Goal: Check status: Check status

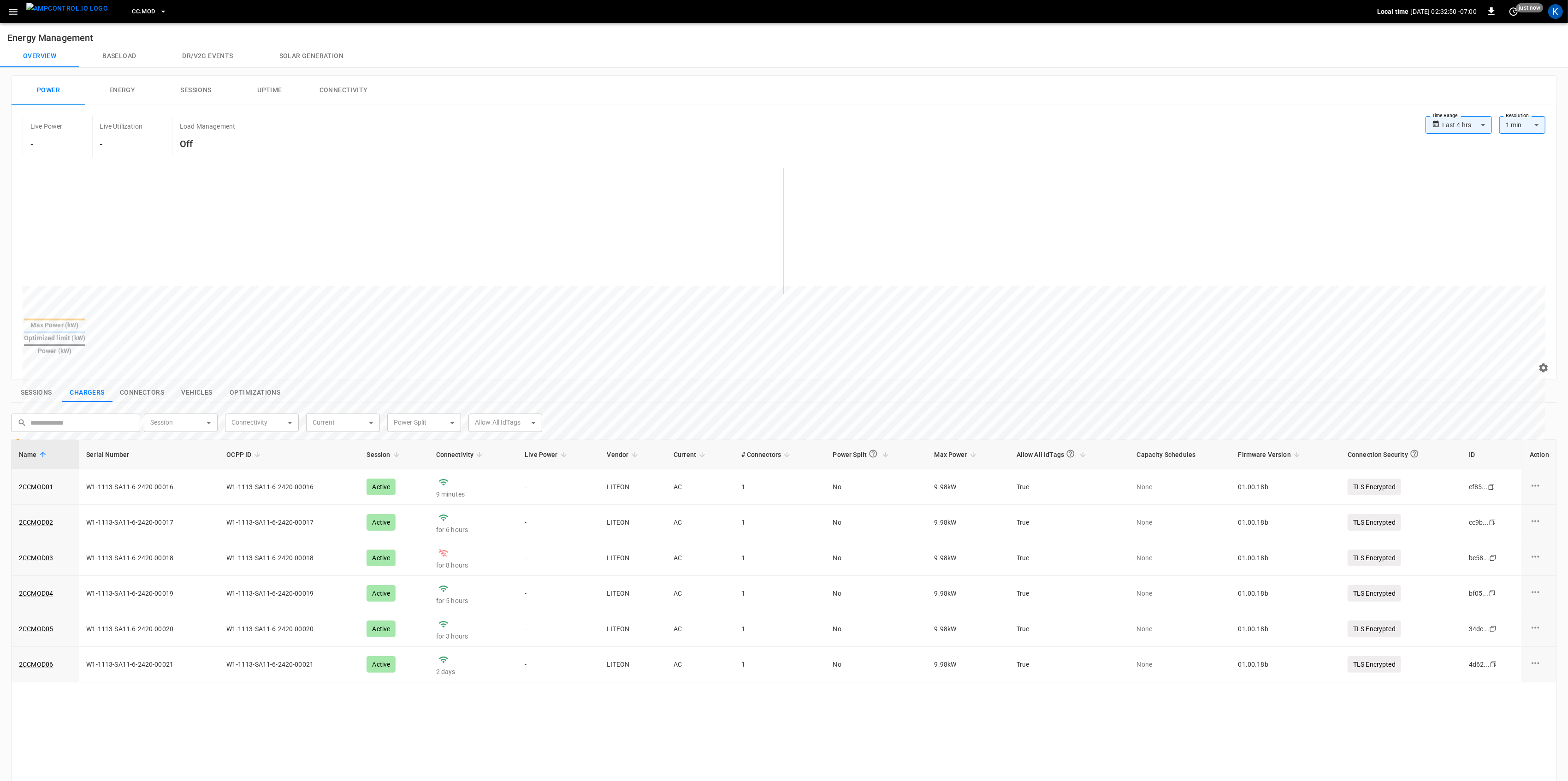
click at [10, 8] on icon "button" at bounding box center [13, 12] width 12 height 12
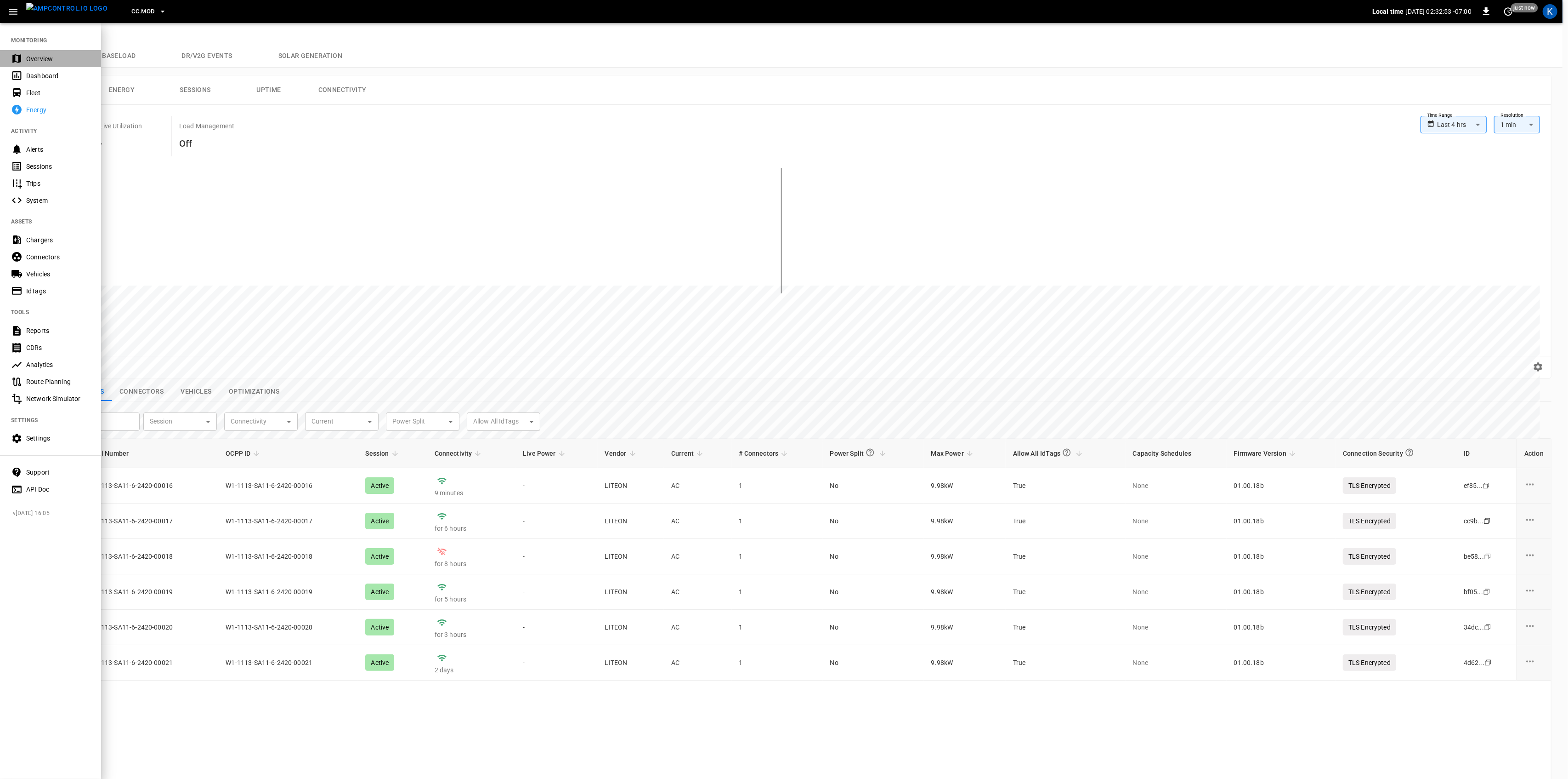
click at [29, 56] on div "Overview" at bounding box center [58, 58] width 64 height 9
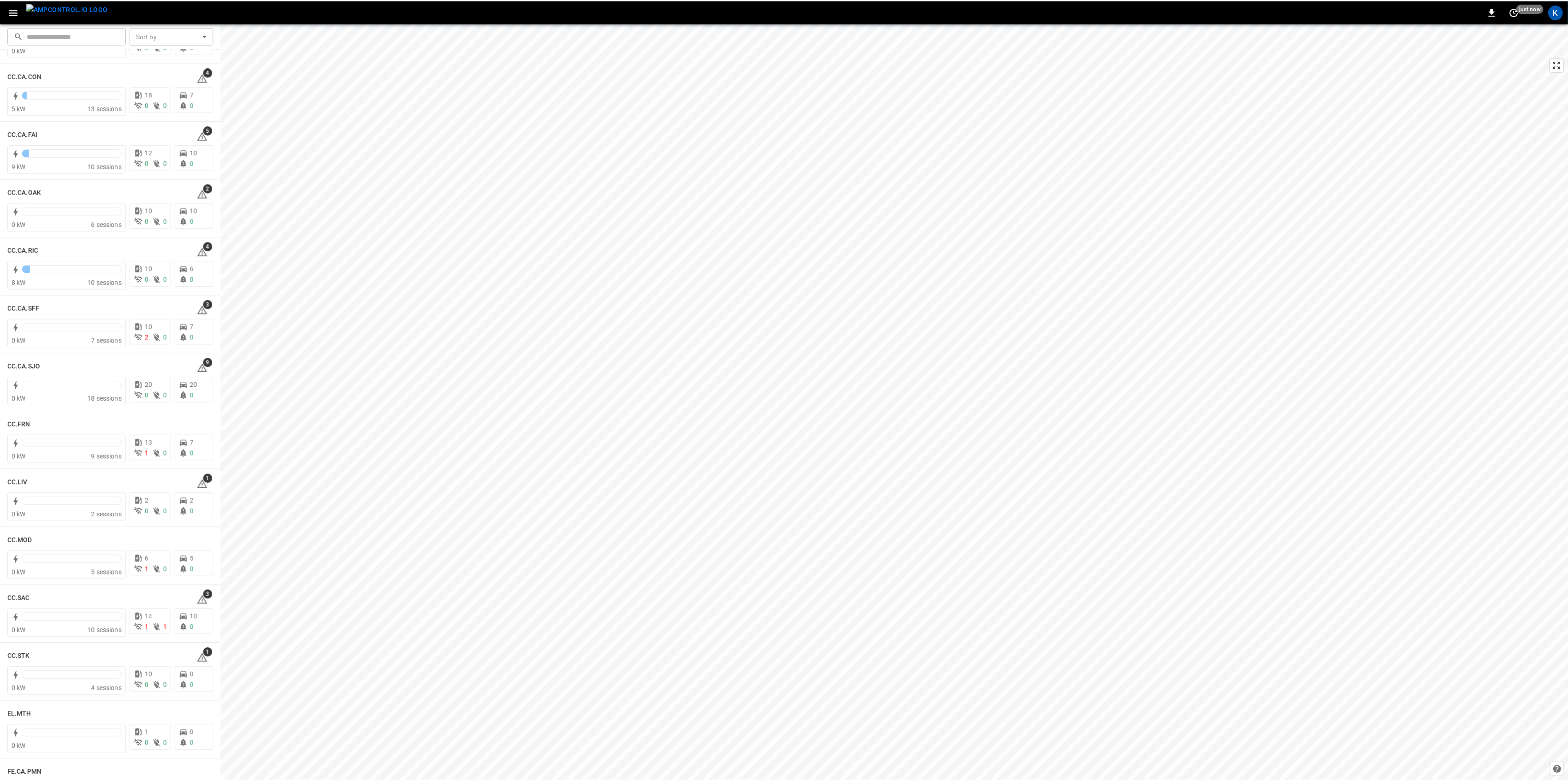
scroll to position [184, 0]
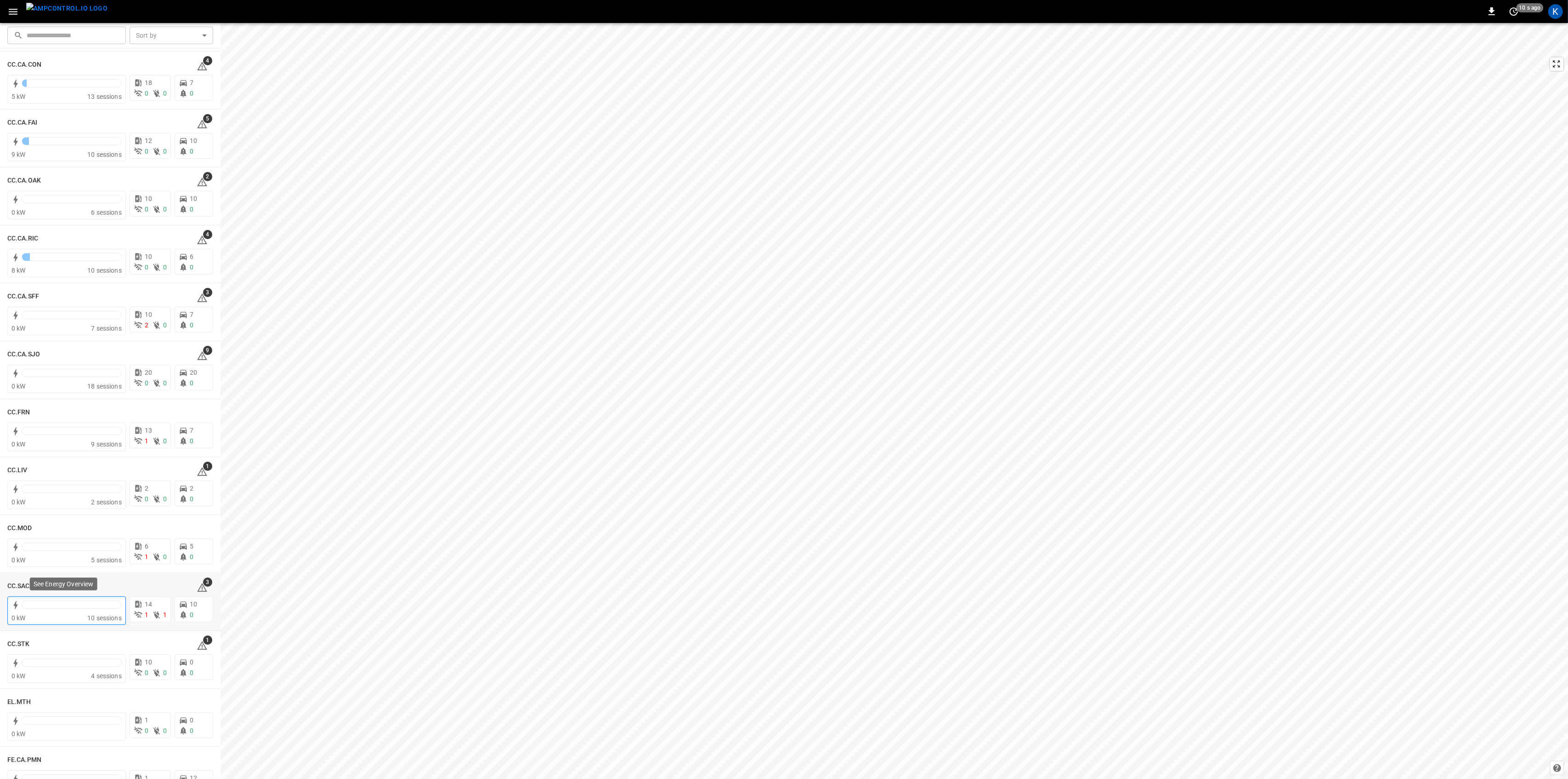
click at [93, 601] on div at bounding box center [71, 605] width 100 height 9
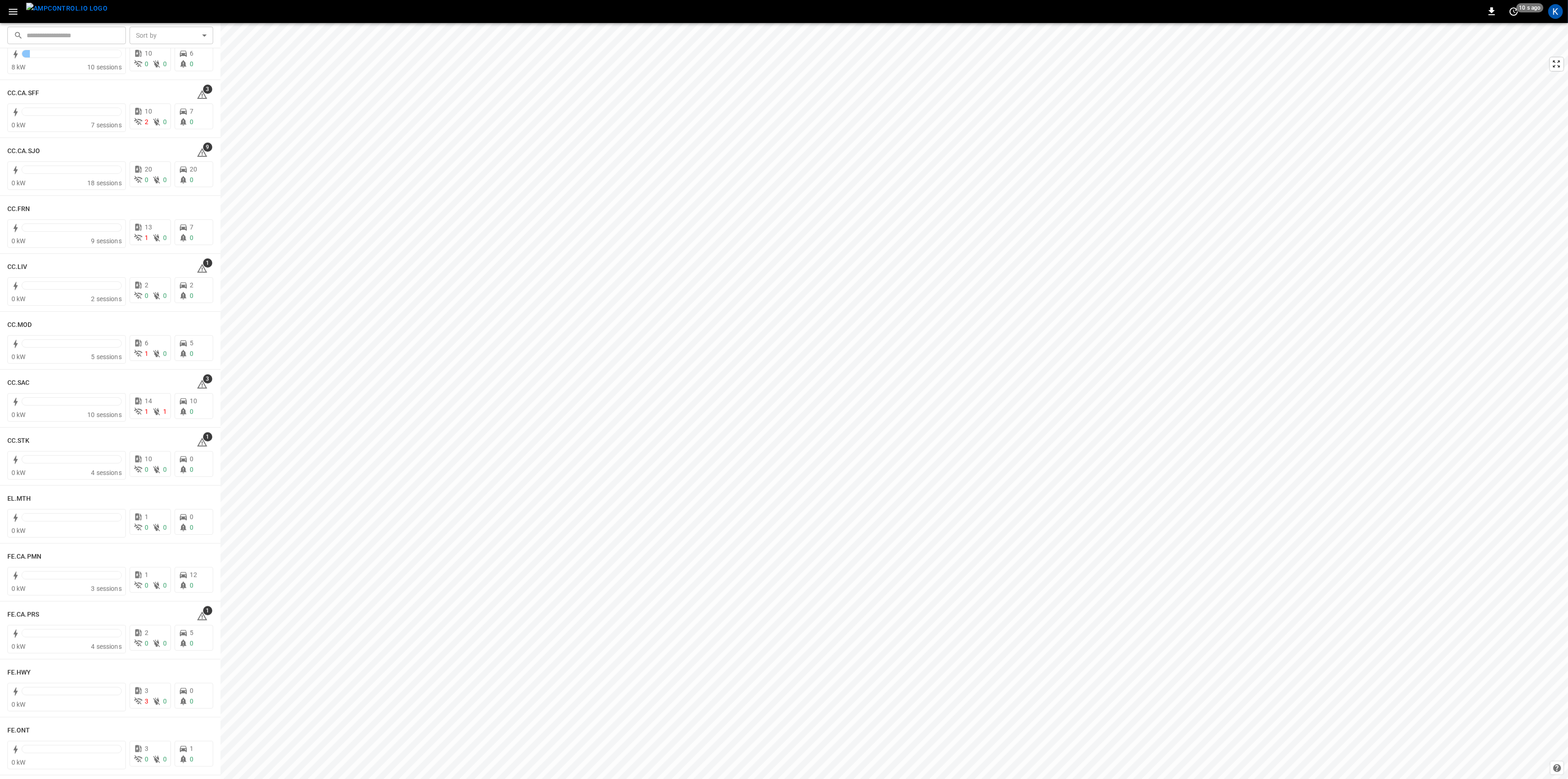
scroll to position [429, 0]
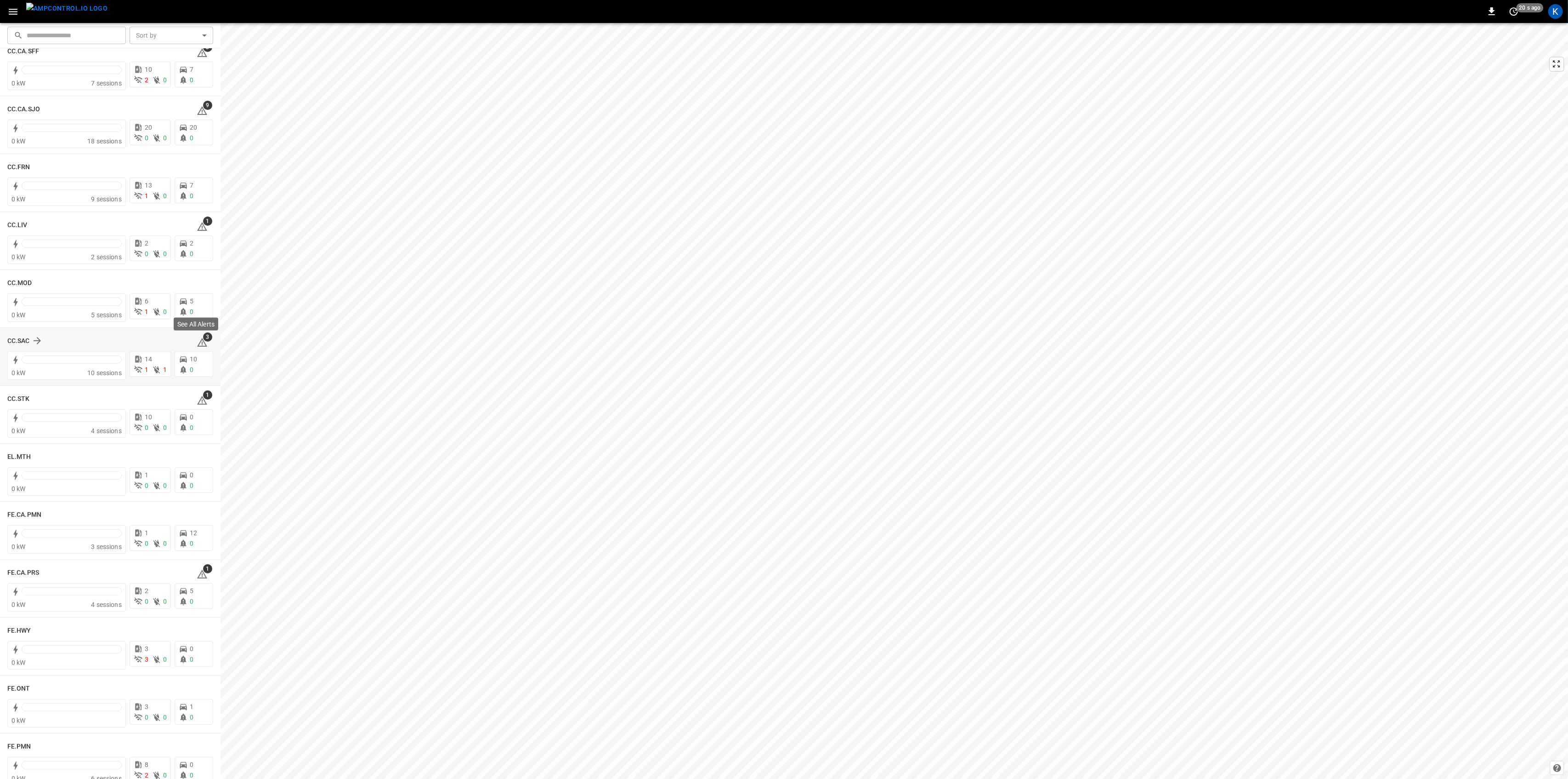
click at [200, 345] on icon at bounding box center [202, 342] width 10 height 9
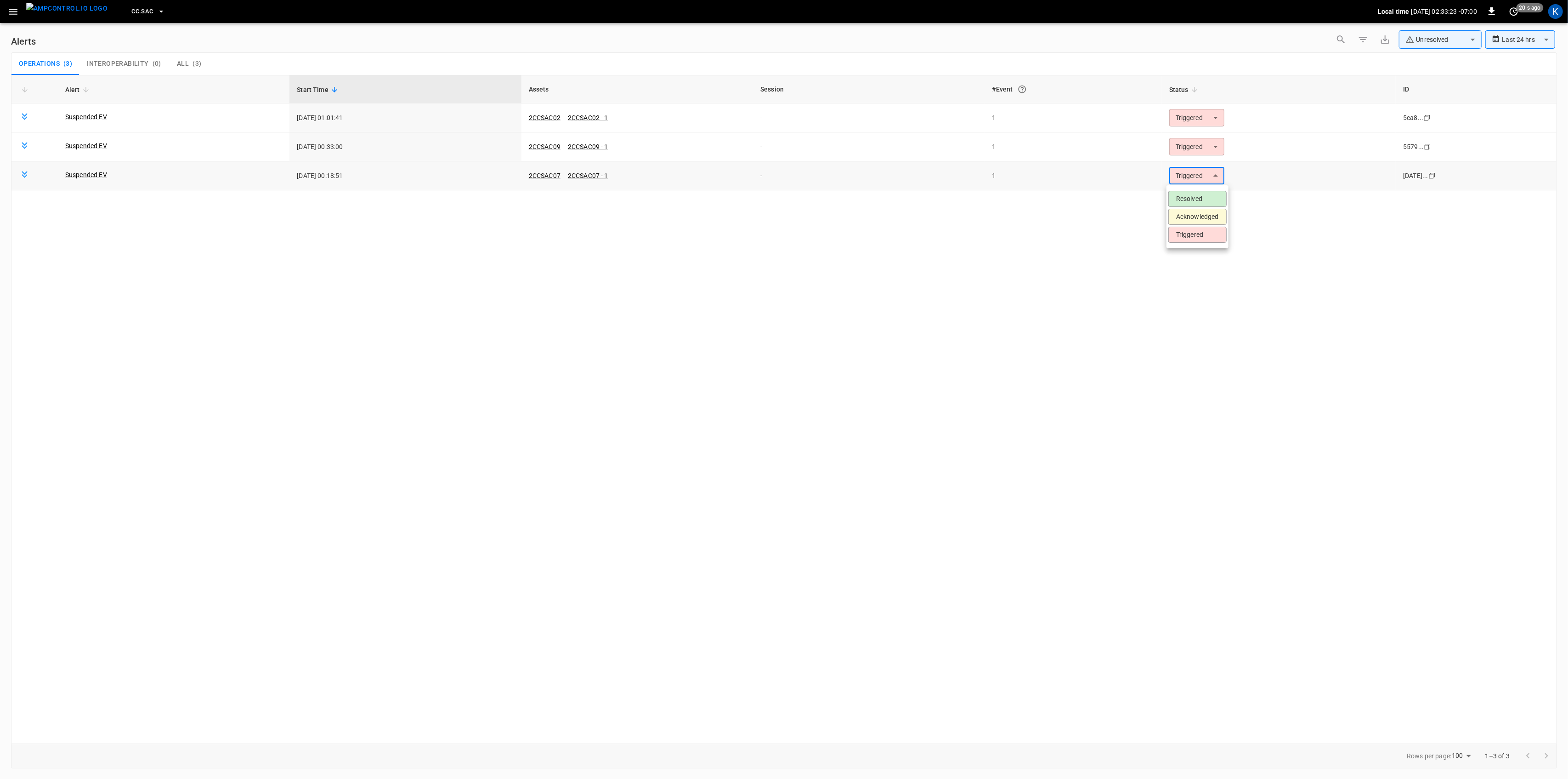
click at [1204, 172] on body "**********" at bounding box center [784, 387] width 1568 height 775
click at [1204, 197] on li "Resolved" at bounding box center [1197, 199] width 58 height 16
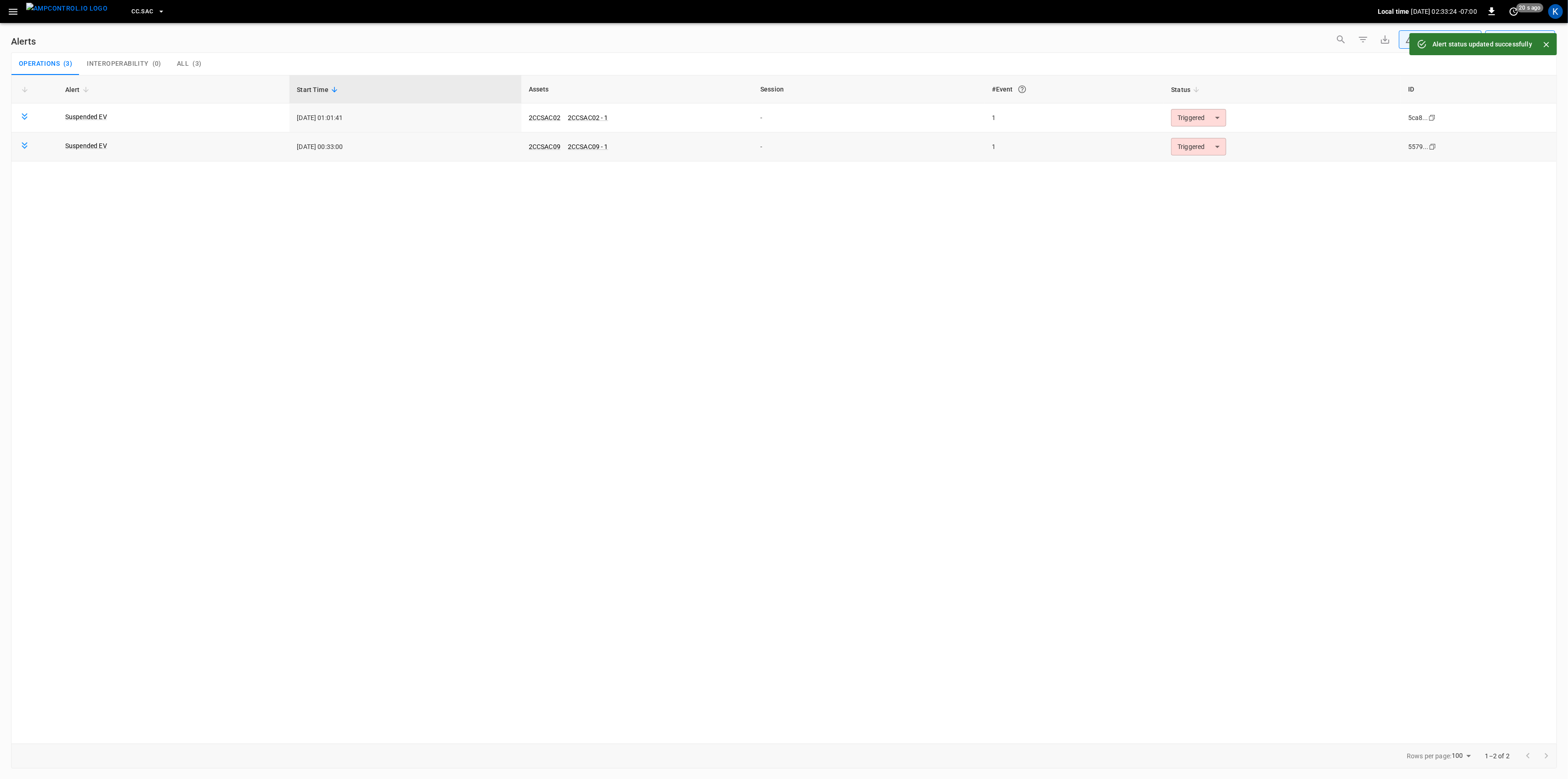
click at [1202, 148] on body "**********" at bounding box center [784, 387] width 1568 height 775
click at [1206, 166] on li "Resolved" at bounding box center [1197, 169] width 58 height 16
click at [1203, 118] on body "**********" at bounding box center [784, 387] width 1568 height 775
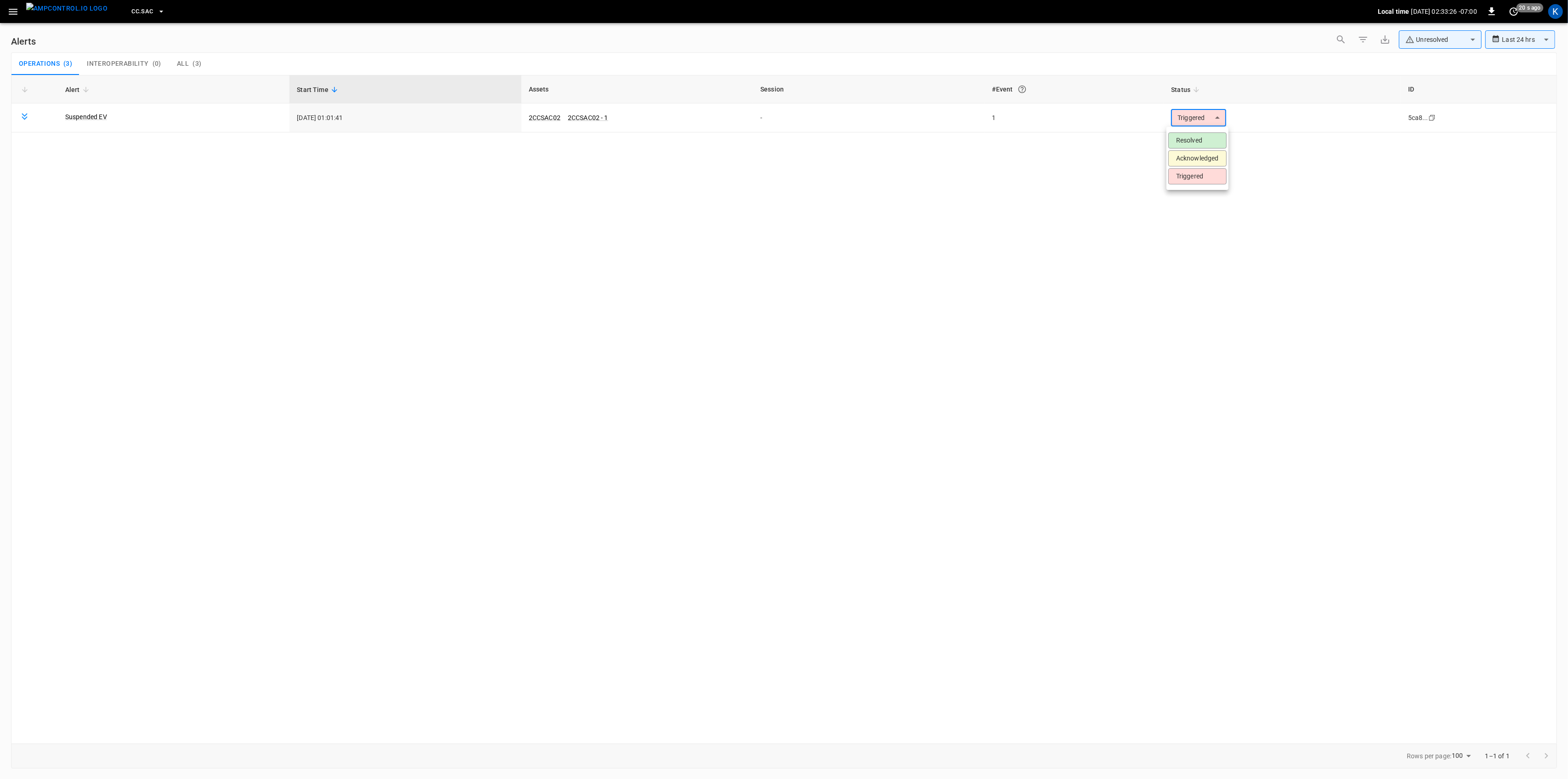
click at [1199, 139] on li "Resolved" at bounding box center [1197, 140] width 58 height 16
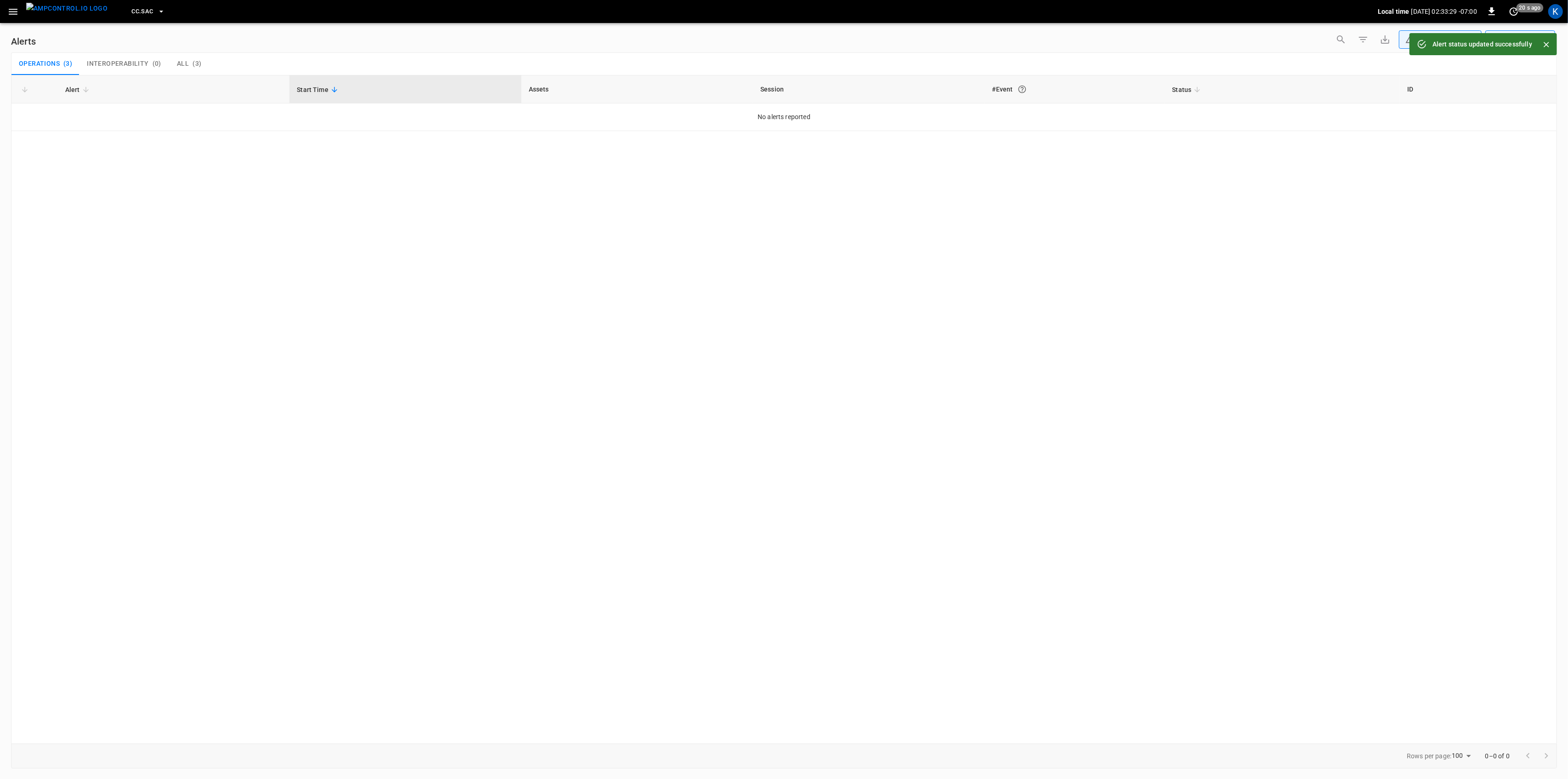
click at [13, 12] on icon "button" at bounding box center [13, 12] width 12 height 12
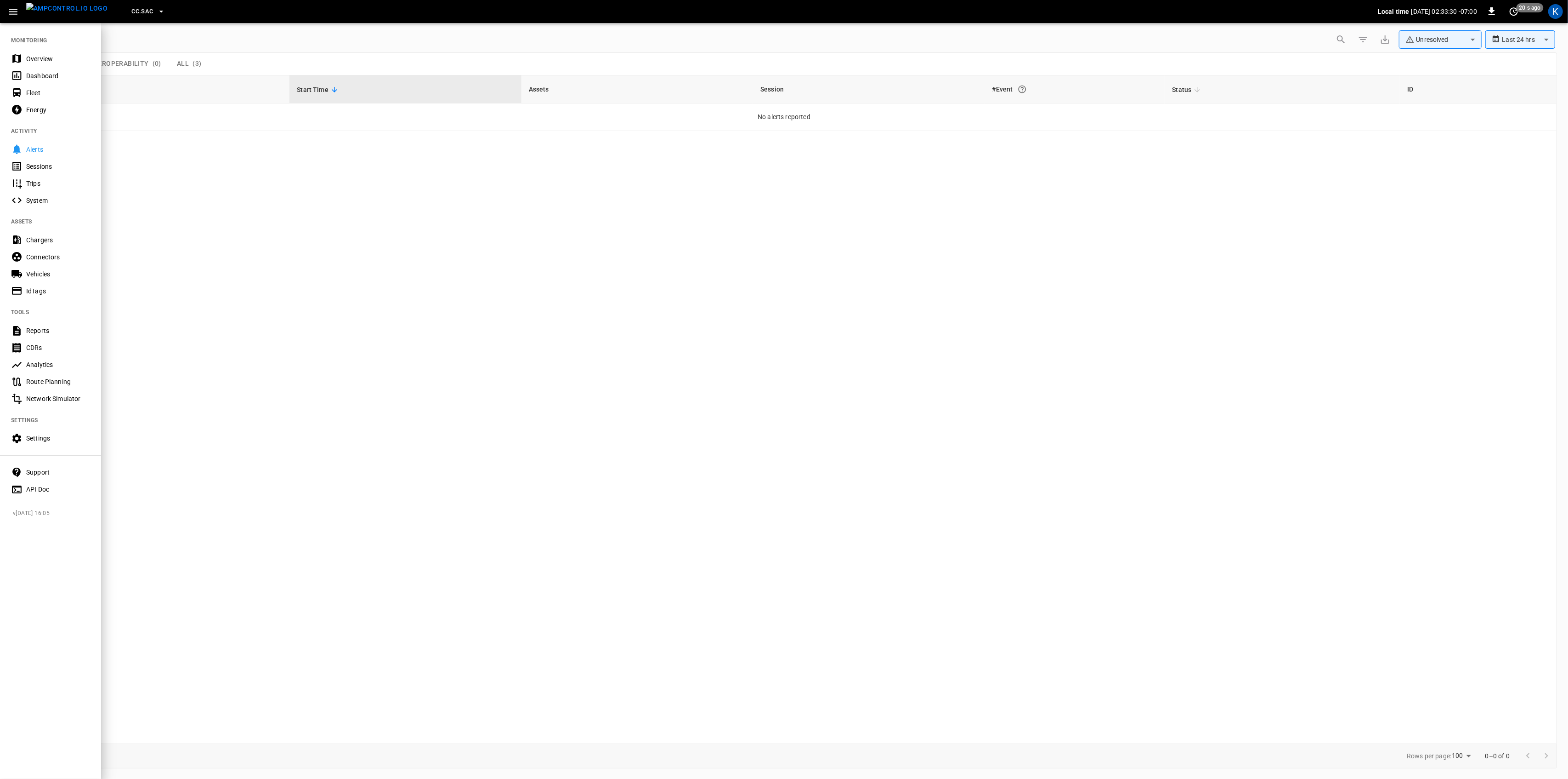
click at [37, 57] on div "Overview" at bounding box center [58, 58] width 64 height 9
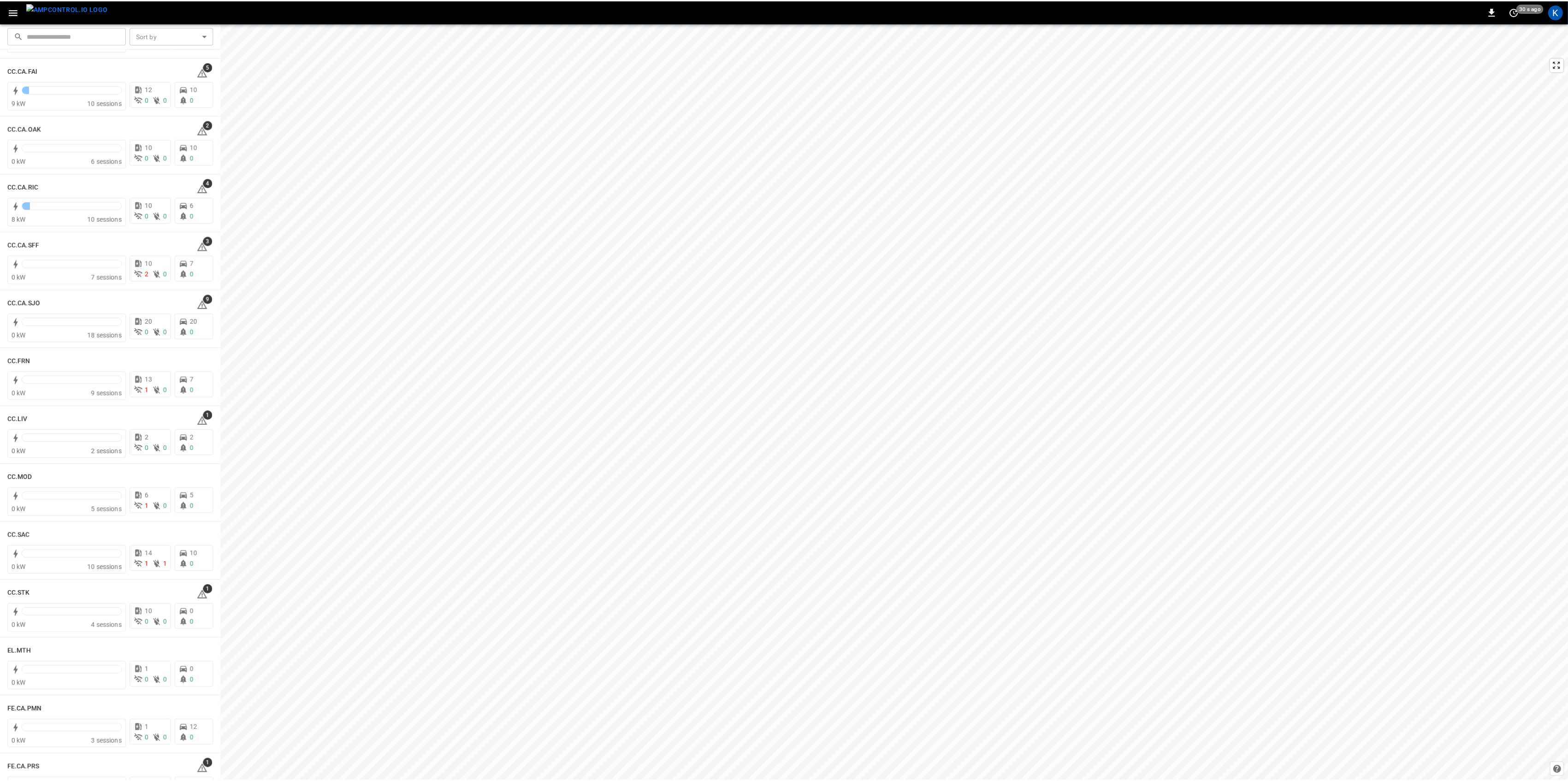
scroll to position [307, 0]
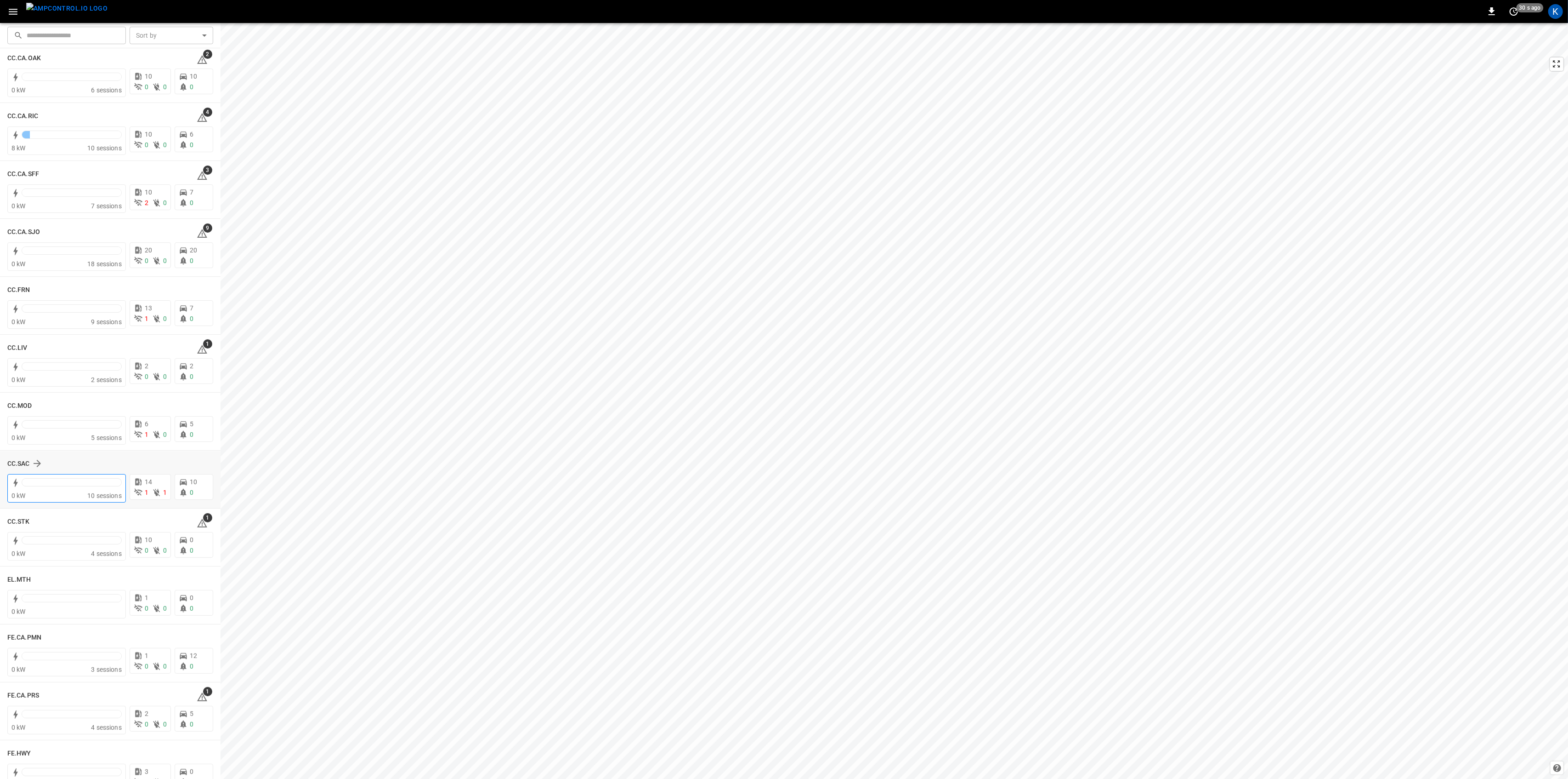
click at [66, 497] on div "0 kW" at bounding box center [49, 495] width 76 height 9
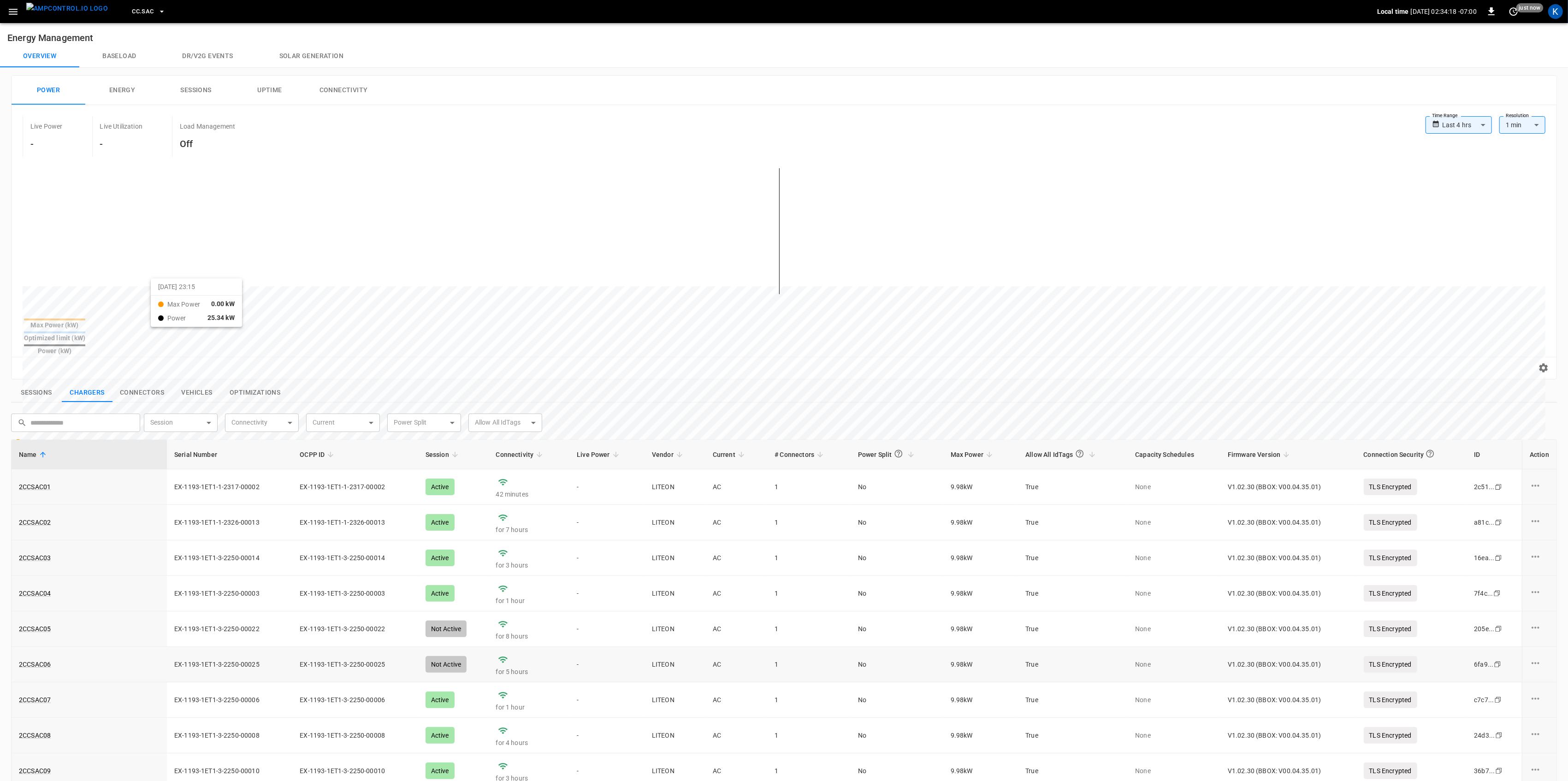
scroll to position [219, 0]
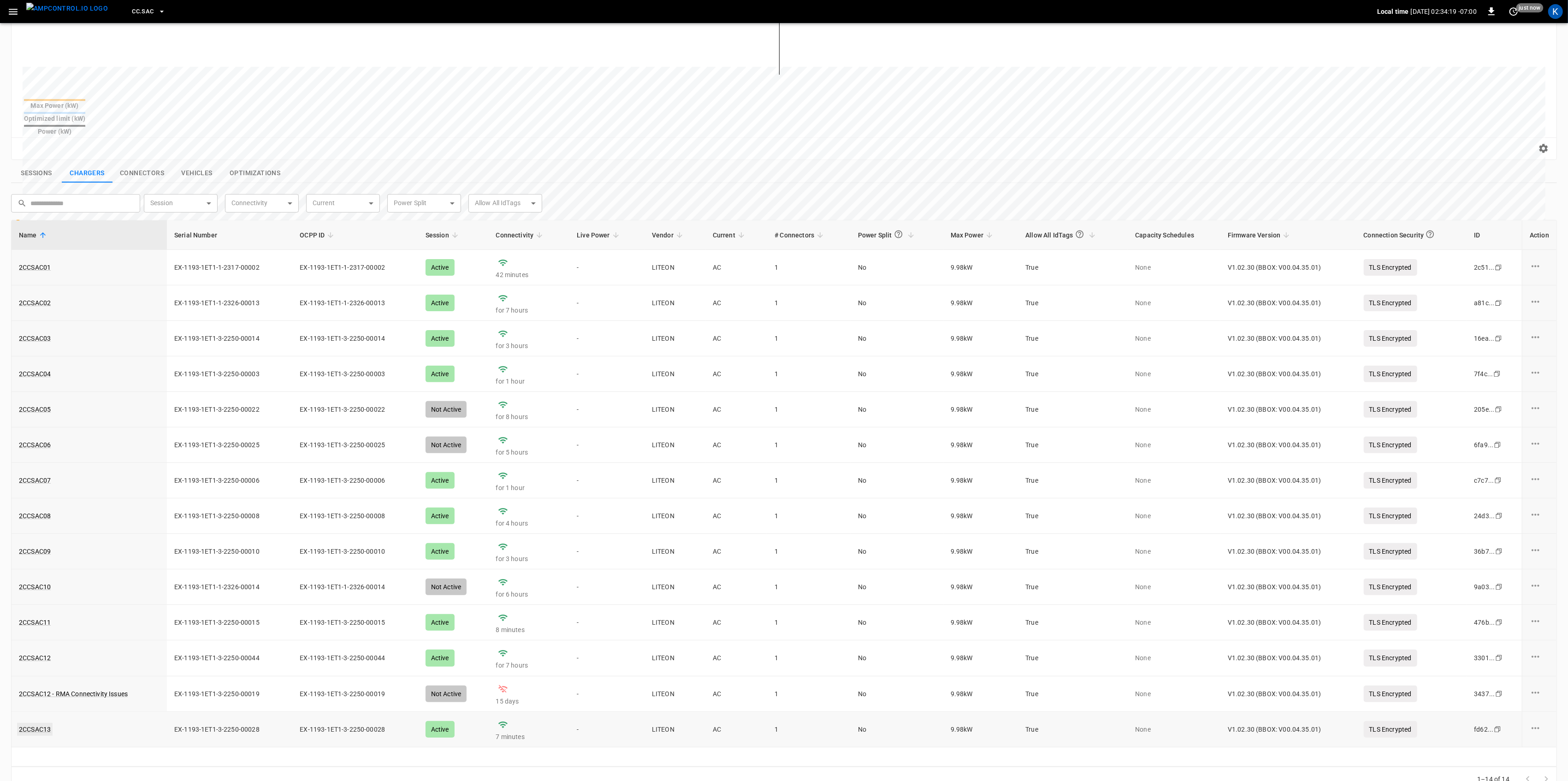
click at [30, 722] on link "2CCSAC13" at bounding box center [35, 728] width 35 height 13
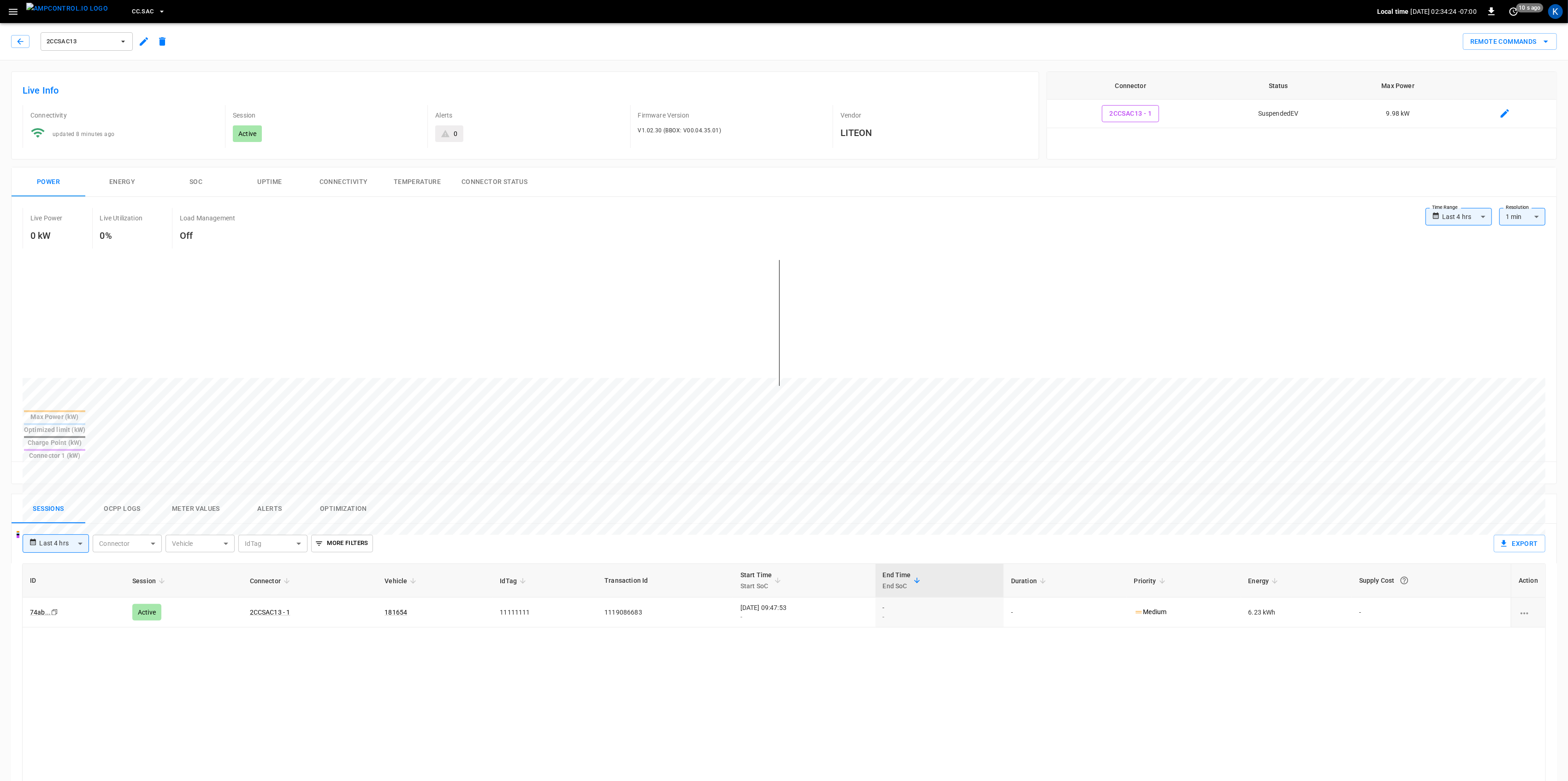
click at [344, 181] on button "Connectivity" at bounding box center [343, 182] width 74 height 29
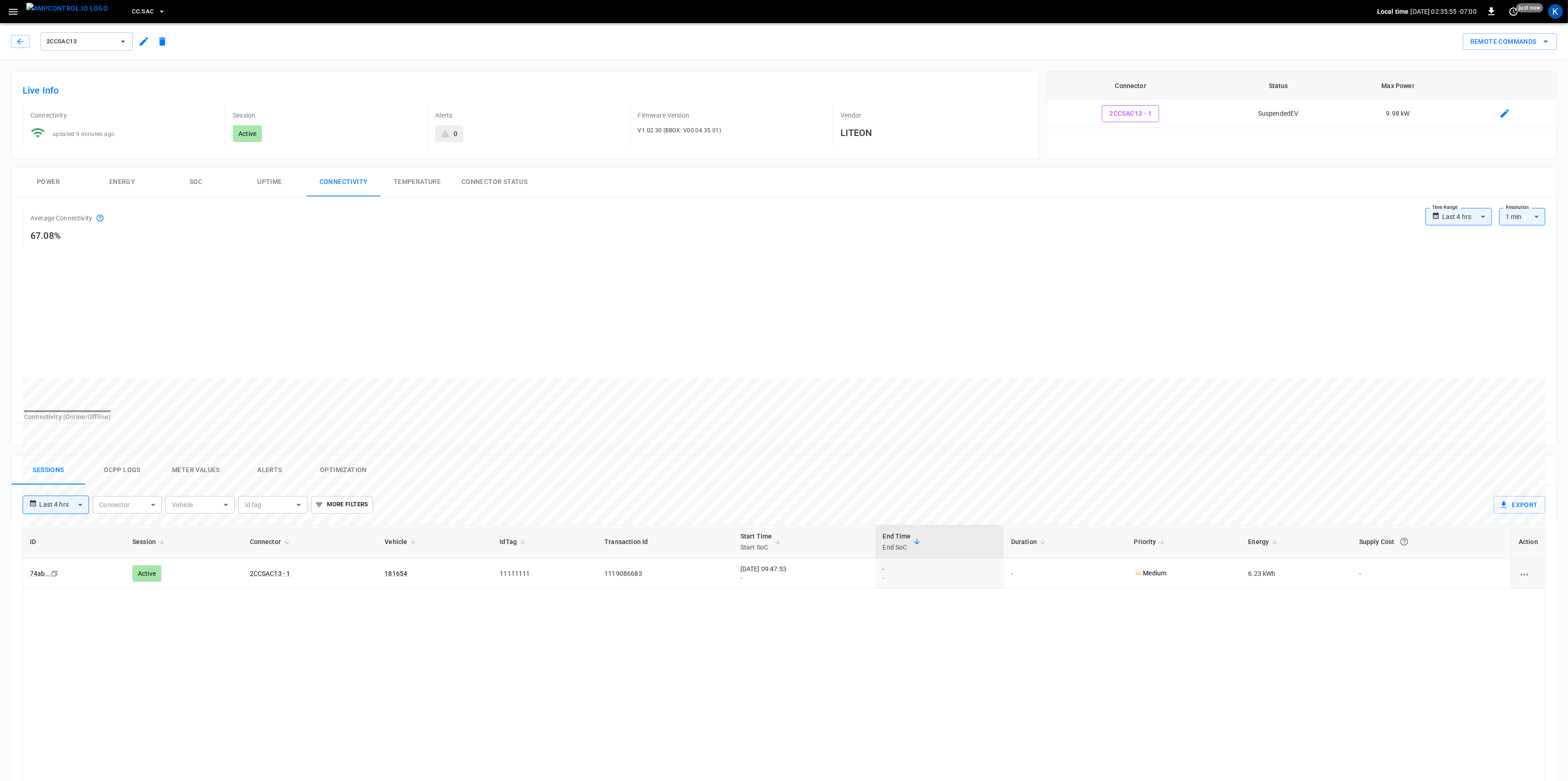
click at [15, 9] on icon "button" at bounding box center [13, 12] width 12 height 12
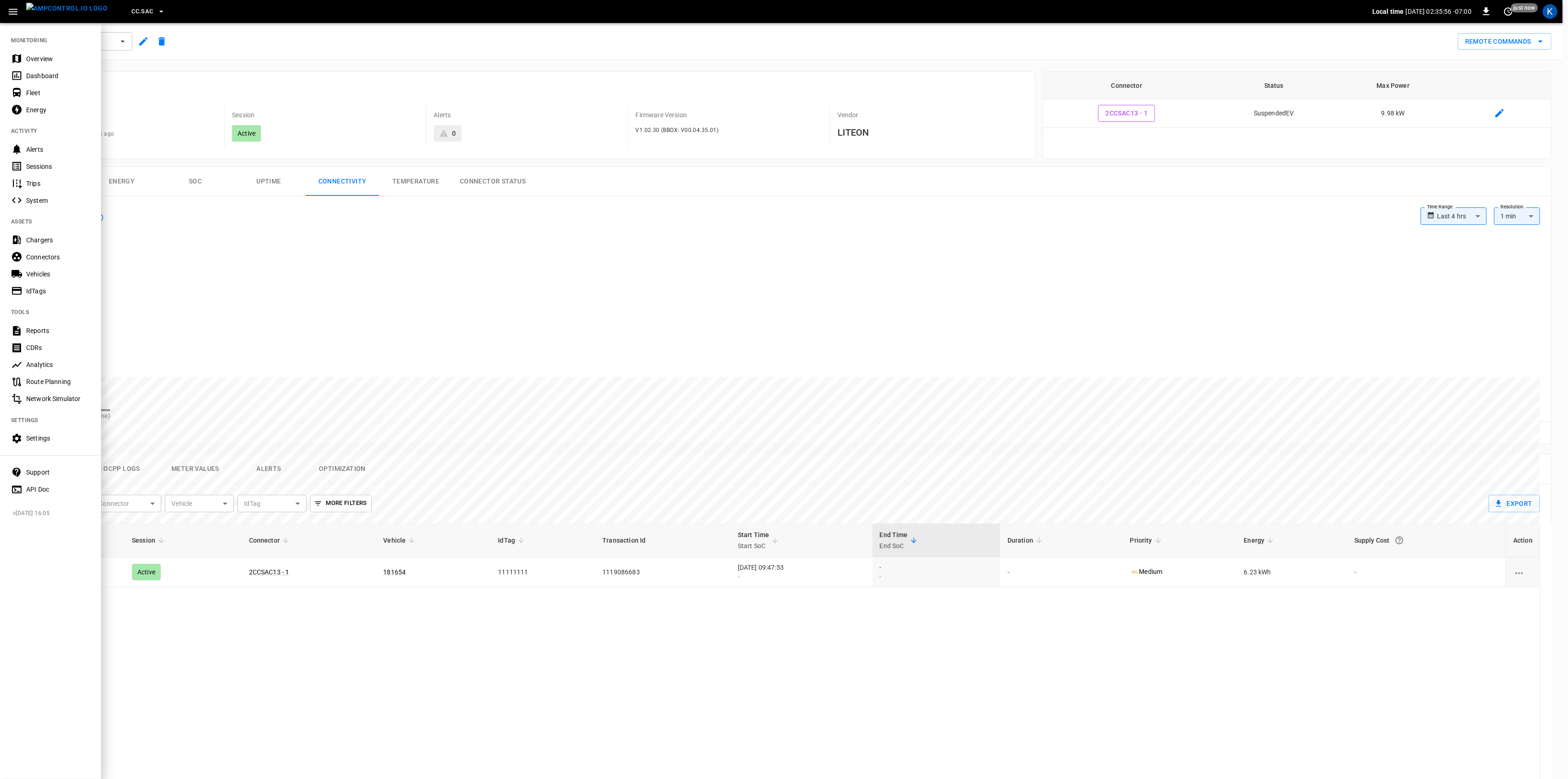
click at [24, 56] on div "Overview" at bounding box center [51, 58] width 101 height 17
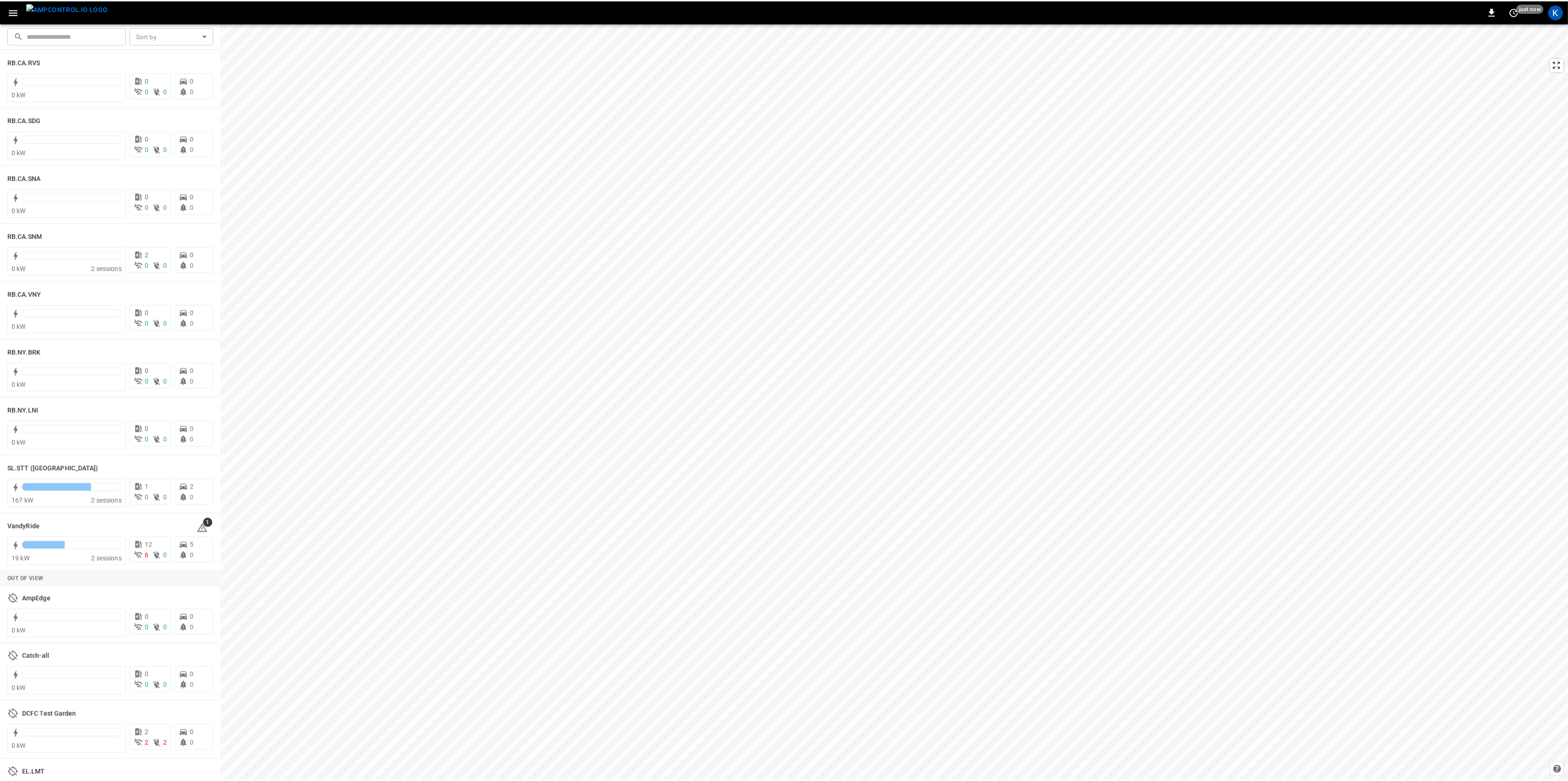
scroll to position [1513, 0]
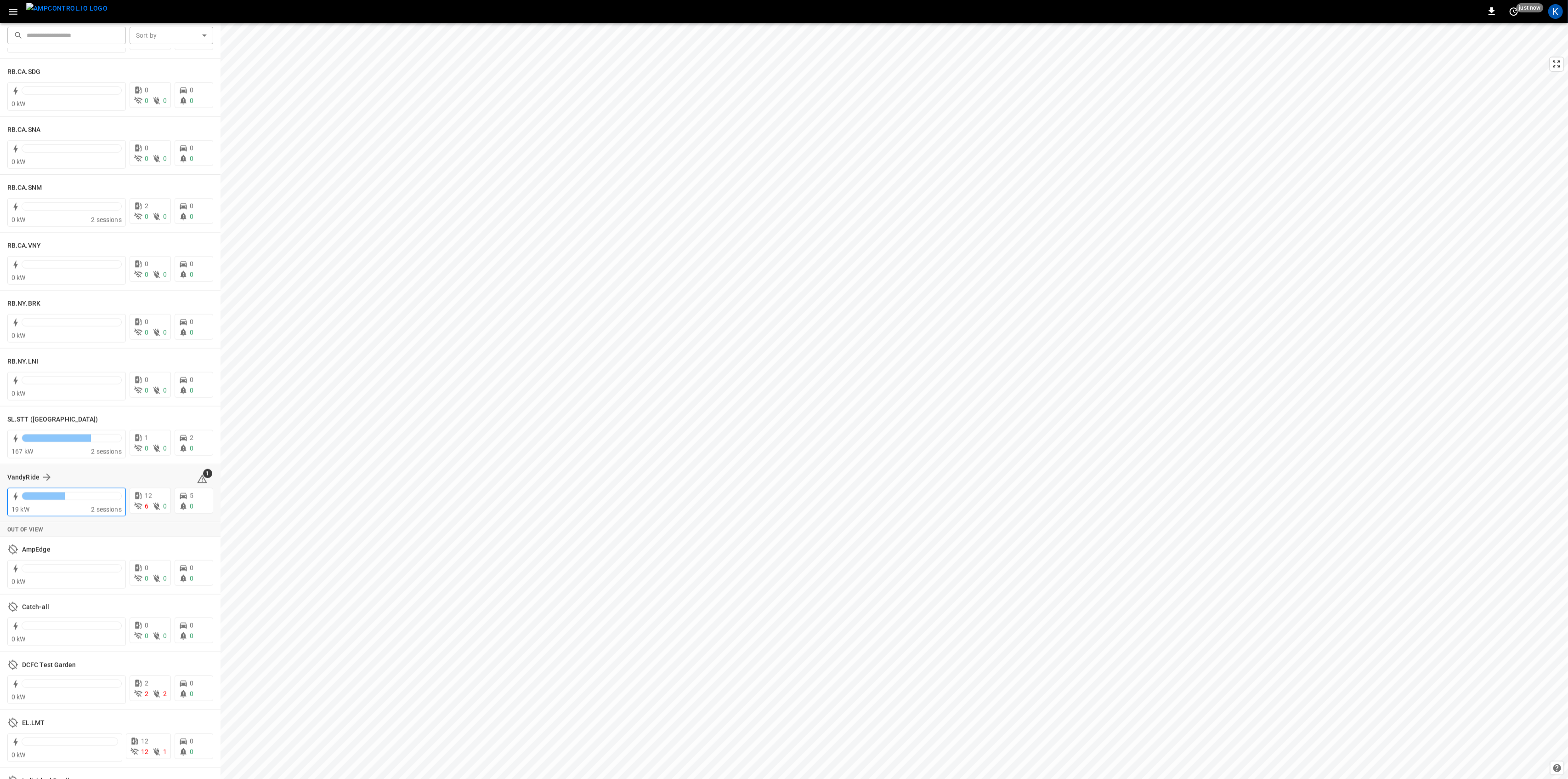
click at [82, 502] on div at bounding box center [71, 498] width 100 height 13
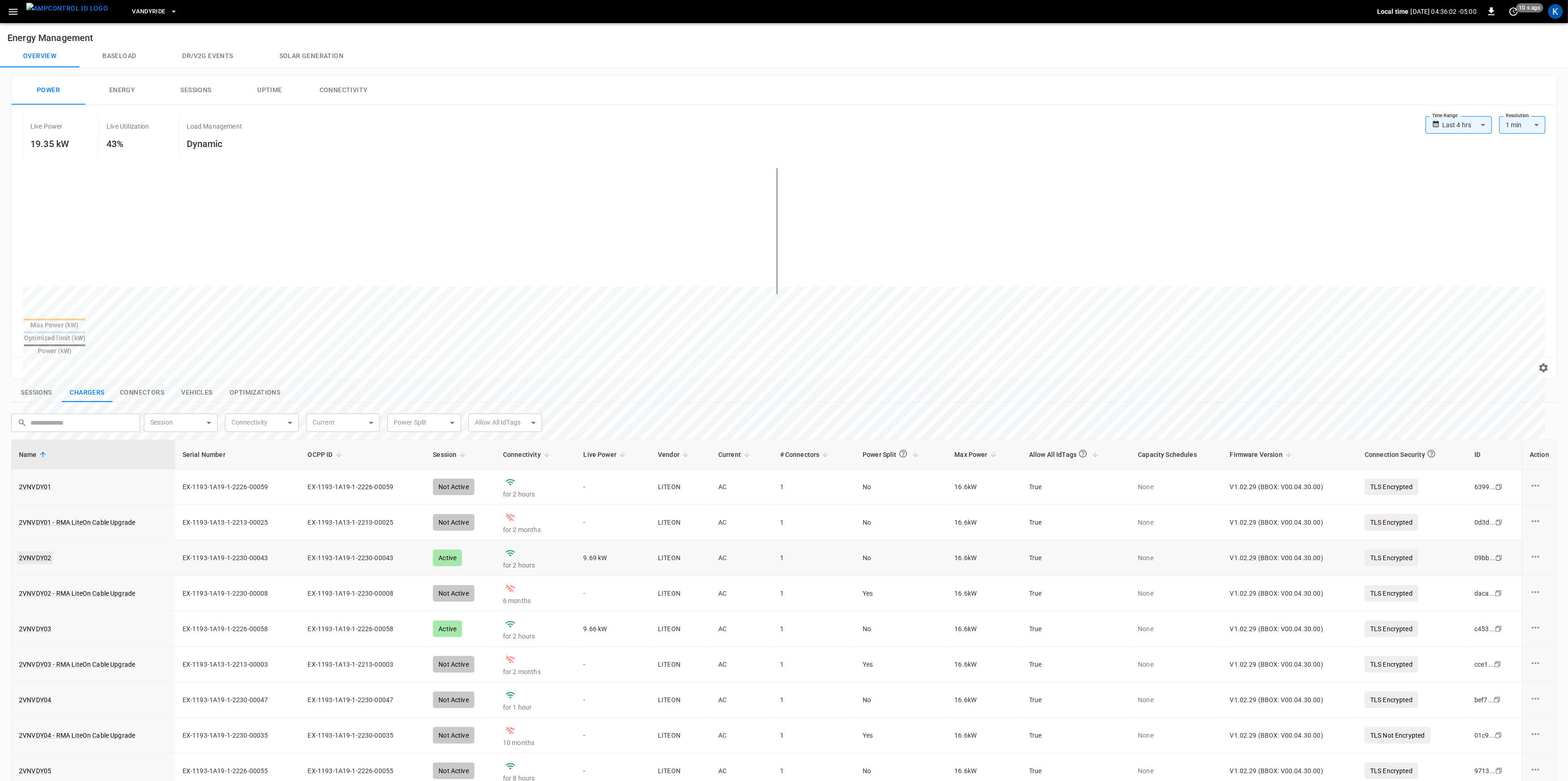
click at [38, 551] on link "2VNVDY02" at bounding box center [35, 558] width 36 height 13
